Goal: Transaction & Acquisition: Purchase product/service

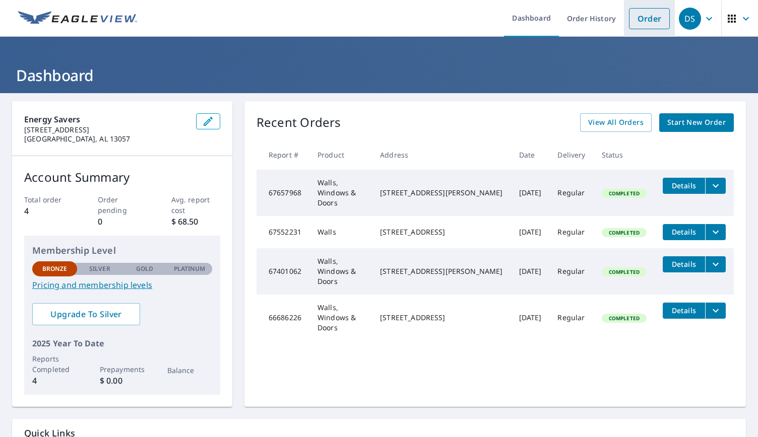
click at [634, 20] on link "Order" at bounding box center [649, 18] width 41 height 21
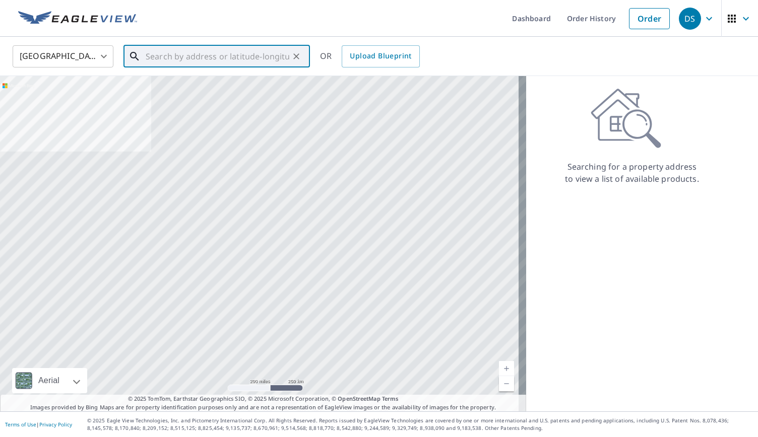
click at [159, 61] on input "text" at bounding box center [218, 56] width 144 height 28
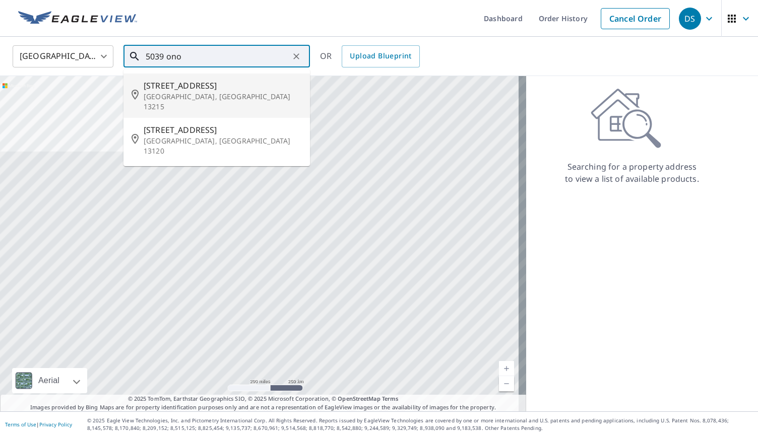
click at [226, 97] on p "[GEOGRAPHIC_DATA], [GEOGRAPHIC_DATA] 13215" at bounding box center [223, 102] width 158 height 20
type input "[STREET_ADDRESS]"
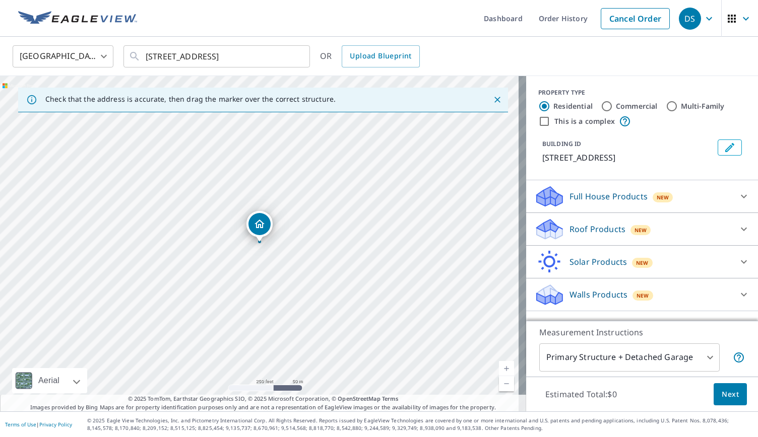
click at [605, 298] on p "Walls Products" at bounding box center [598, 295] width 58 height 12
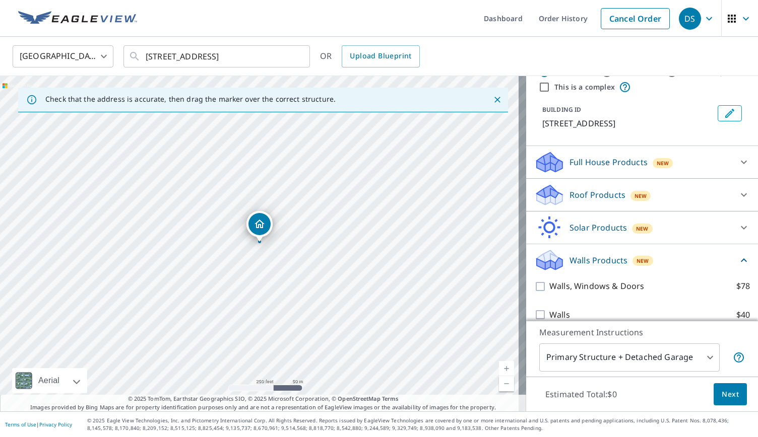
scroll to position [46, 0]
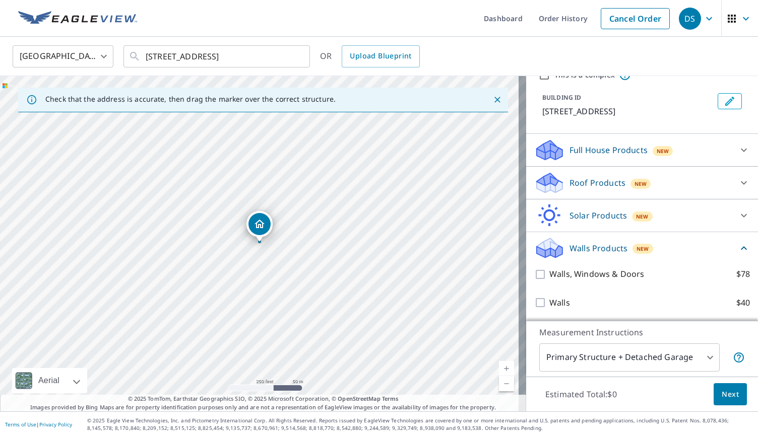
click at [632, 279] on p "Walls, Windows & Doors" at bounding box center [596, 274] width 95 height 13
click at [549, 279] on input "Walls, Windows & Doors $78" at bounding box center [541, 275] width 15 height 12
checkbox input "true"
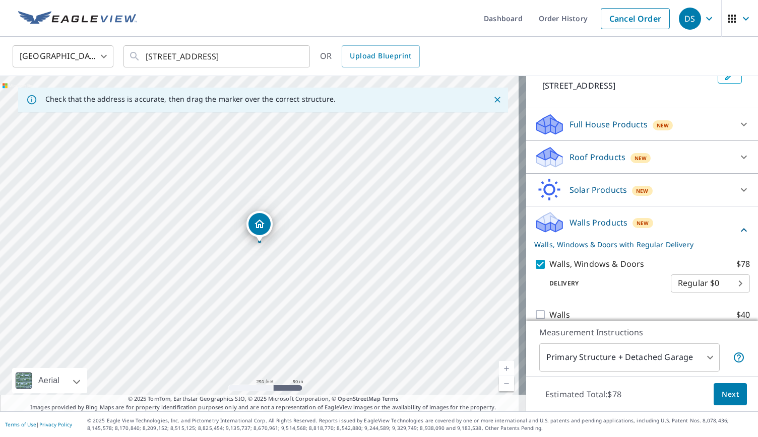
scroll to position [84, 0]
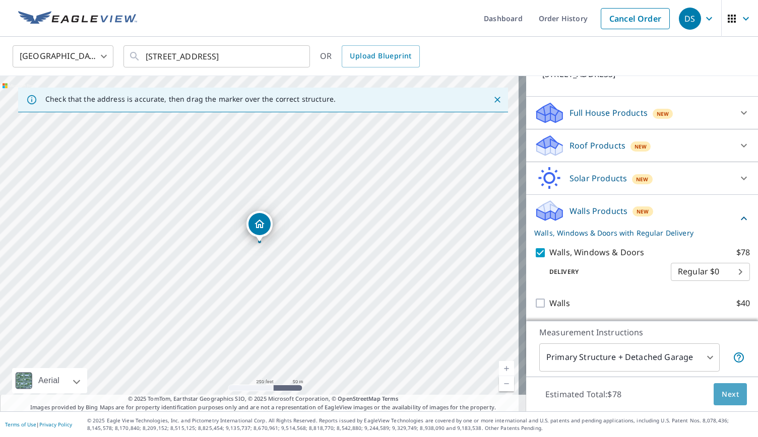
click at [730, 389] on span "Next" at bounding box center [730, 395] width 17 height 13
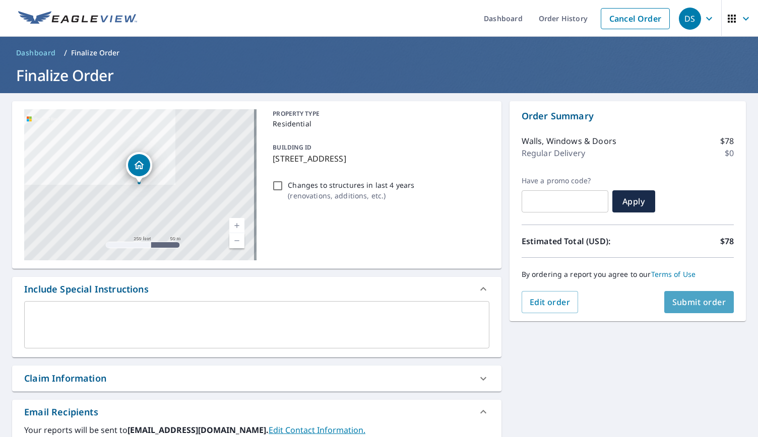
click at [692, 302] on span "Submit order" at bounding box center [699, 302] width 54 height 11
